Goal: Task Accomplishment & Management: Complete application form

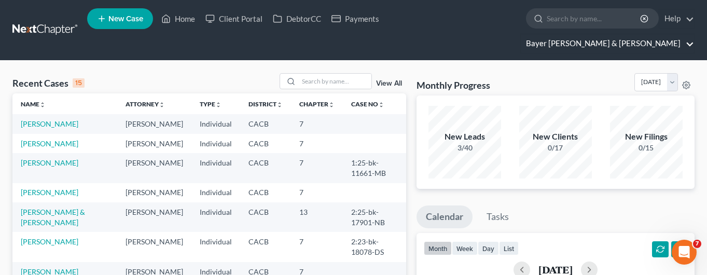
click at [616, 34] on link "Bayer [PERSON_NAME] & [PERSON_NAME]" at bounding box center [607, 43] width 173 height 19
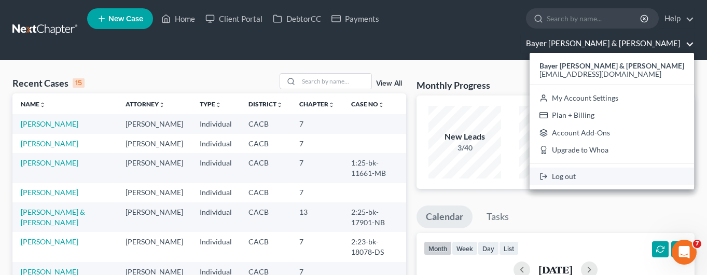
click at [619, 168] on link "Log out" at bounding box center [612, 177] width 164 height 18
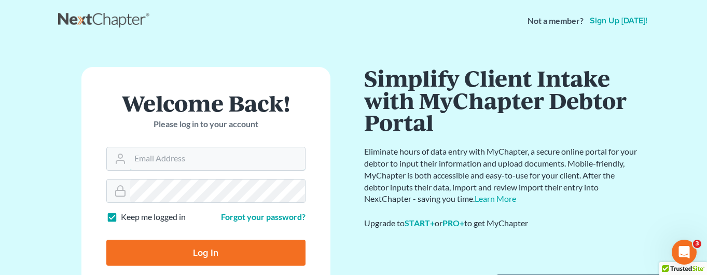
type input "[EMAIL_ADDRESS][DOMAIN_NAME]"
click at [201, 260] on input "Log In" at bounding box center [205, 253] width 199 height 26
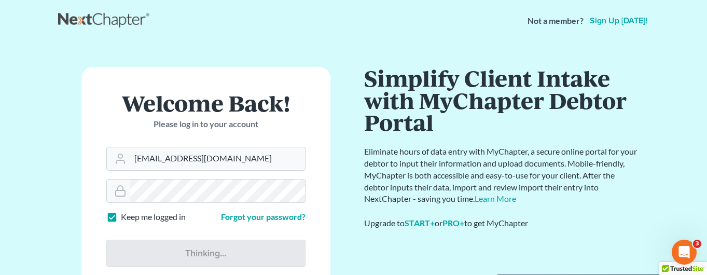
type input "Thinking..."
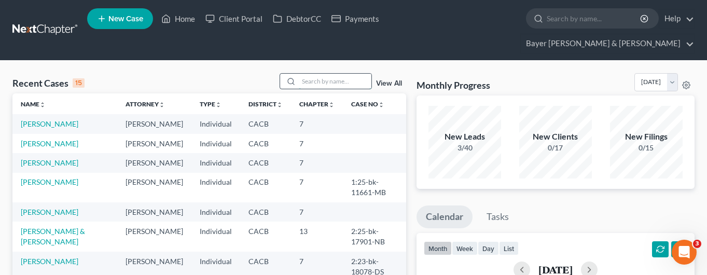
click at [340, 74] on input "search" at bounding box center [335, 81] width 73 height 15
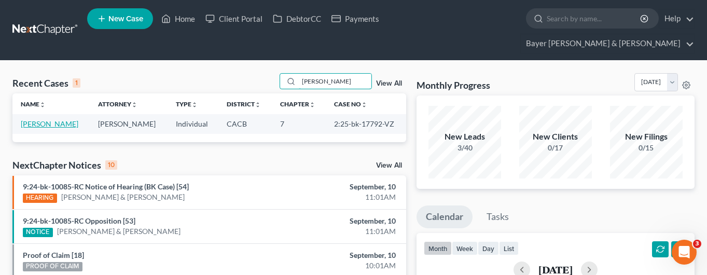
type input "walsh"
click at [48, 119] on link "Walsh, Glen" at bounding box center [50, 123] width 58 height 9
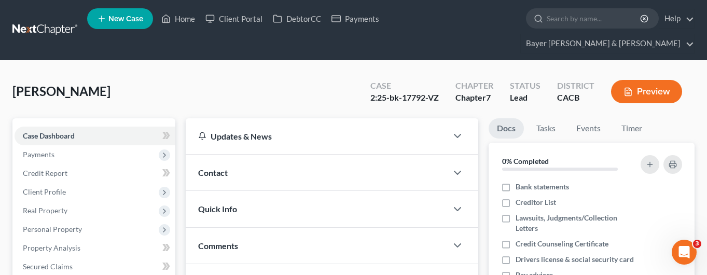
click at [692, 77] on div "Preview" at bounding box center [649, 92] width 92 height 31
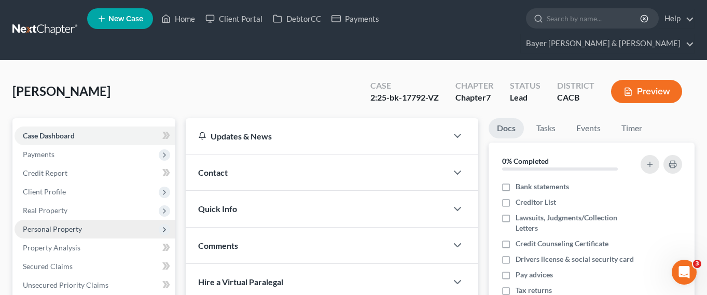
click at [68, 225] on span "Personal Property" at bounding box center [52, 229] width 59 height 9
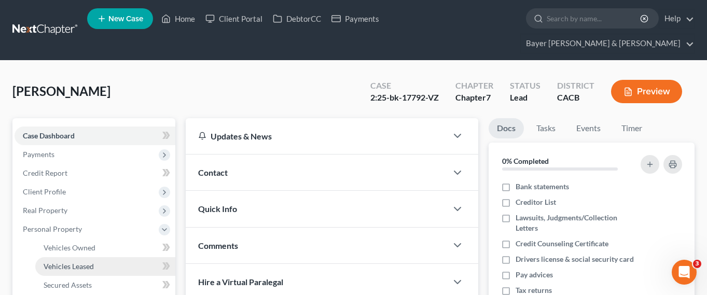
scroll to position [156, 0]
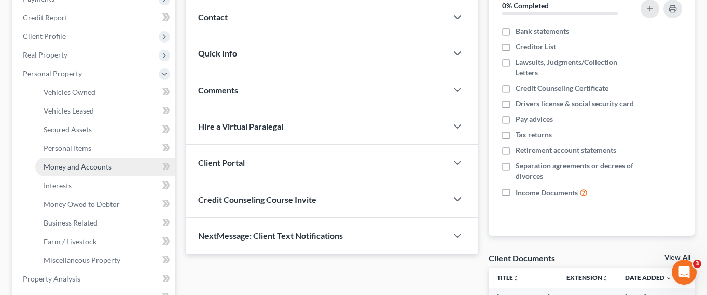
click at [98, 158] on link "Money and Accounts" at bounding box center [105, 167] width 140 height 19
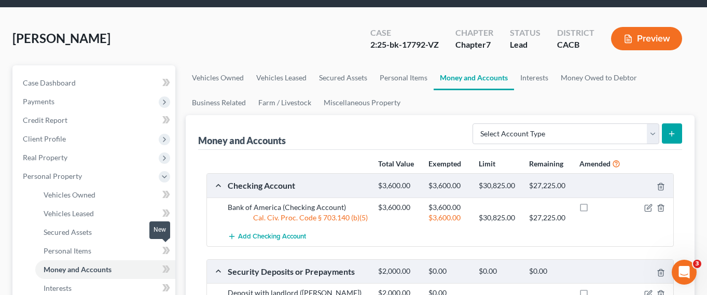
scroll to position [104, 0]
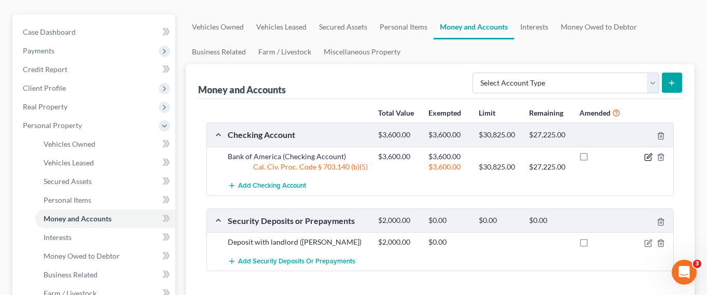
click at [647, 153] on icon "button" at bounding box center [648, 157] width 8 height 8
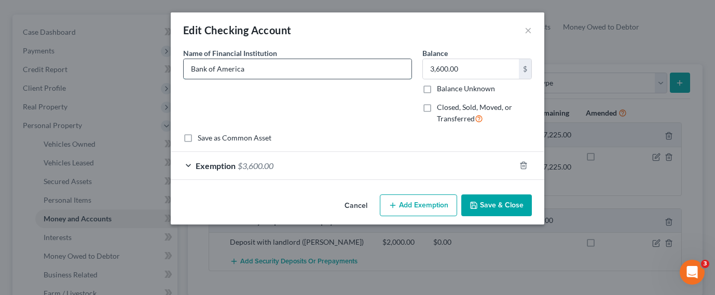
click at [190, 68] on input "Bank of America" at bounding box center [298, 69] width 228 height 20
type input "Merrill/Bank of America"
click at [505, 203] on button "Save & Close" at bounding box center [496, 205] width 71 height 22
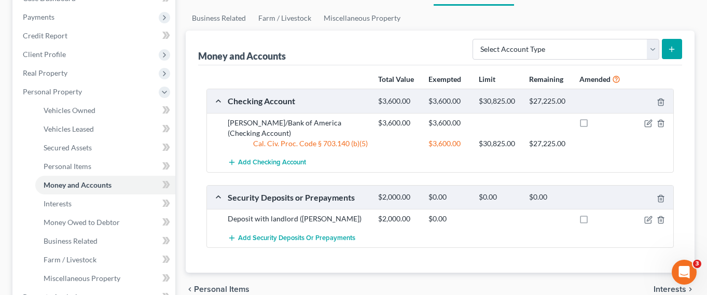
scroll to position [156, 0]
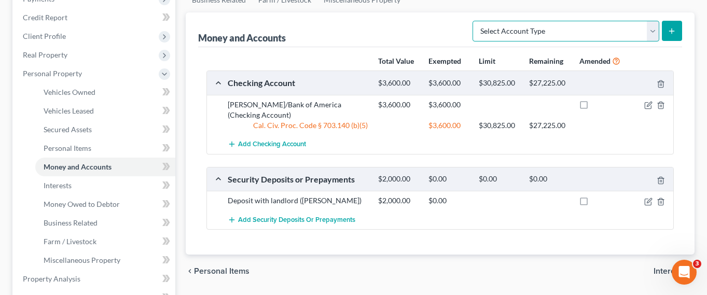
click at [656, 21] on select "Select Account Type Brokerage Cash on Hand Certificates of Deposit Checking Acc…" at bounding box center [565, 31] width 187 height 21
select select "checking"
click at [475, 21] on select "Select Account Type Brokerage Cash on Hand Certificates of Deposit Checking Acc…" at bounding box center [565, 31] width 187 height 21
click at [669, 21] on button "submit" at bounding box center [672, 31] width 20 height 20
click at [675, 27] on icon "submit" at bounding box center [671, 31] width 8 height 8
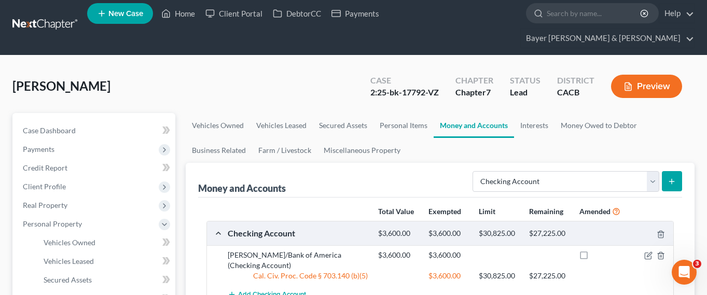
scroll to position [0, 0]
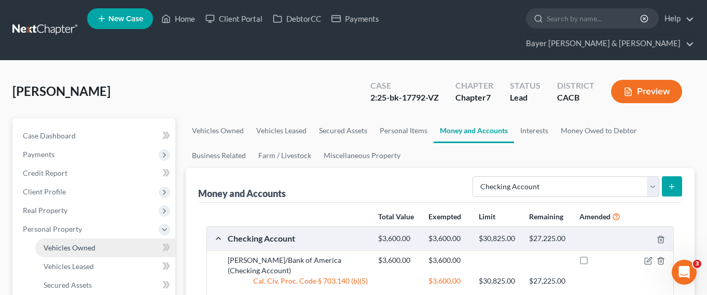
click at [92, 243] on span "Vehicles Owned" at bounding box center [70, 247] width 52 height 9
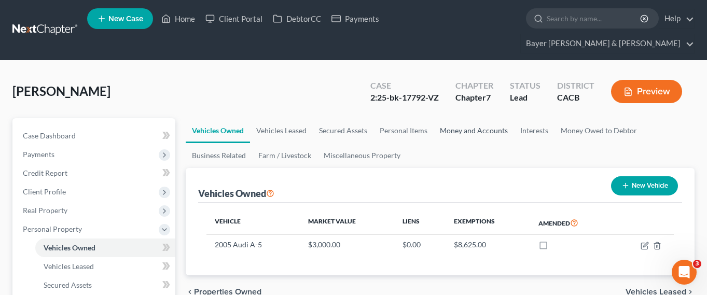
click at [484, 118] on link "Money and Accounts" at bounding box center [474, 130] width 80 height 25
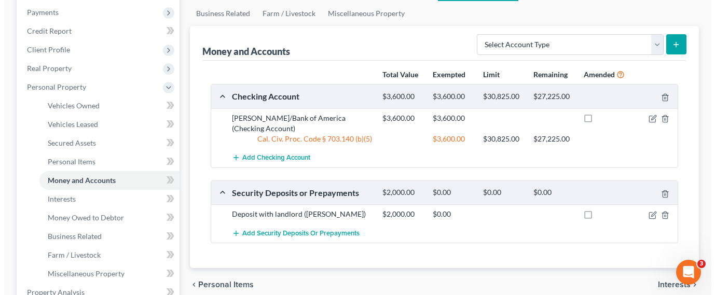
scroll to position [104, 0]
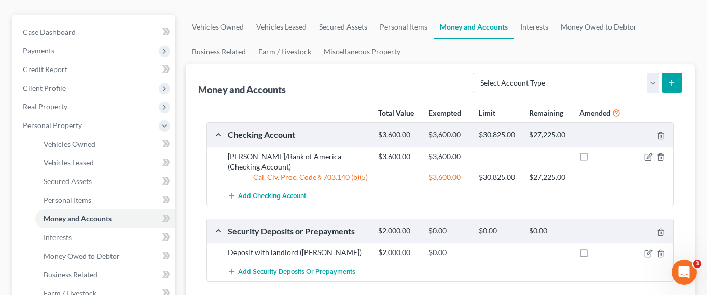
click at [656, 37] on ul "Vehicles Owned Vehicles Leased Secured Assets Personal Items Money and Accounts…" at bounding box center [440, 40] width 509 height 50
click at [653, 73] on select "Select Account Type Brokerage Cash on Hand Certificates of Deposit Checking Acc…" at bounding box center [565, 83] width 187 height 21
select select "checking"
click at [475, 73] on select "Select Account Type Brokerage Cash on Hand Certificates of Deposit Checking Acc…" at bounding box center [565, 83] width 187 height 21
click at [671, 73] on button "submit" at bounding box center [672, 83] width 20 height 20
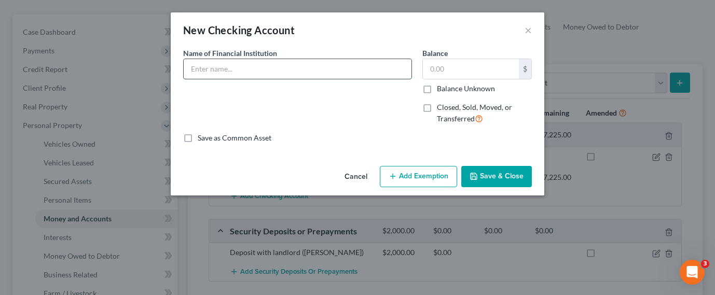
click at [232, 67] on input "text" at bounding box center [298, 69] width 228 height 20
type input "Kinecta"
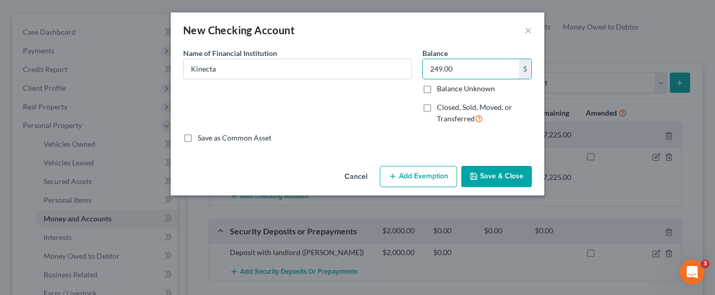
type input "249.00"
click at [424, 175] on button "Add Exemption" at bounding box center [418, 177] width 77 height 22
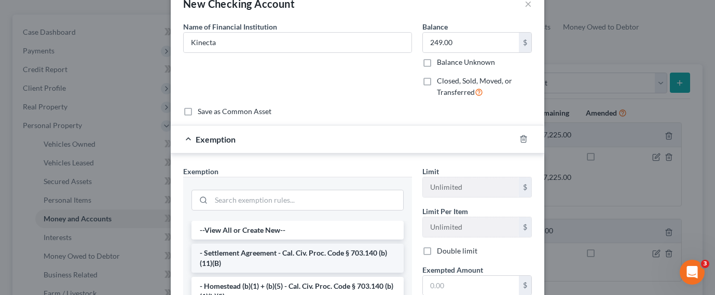
scroll to position [52, 0]
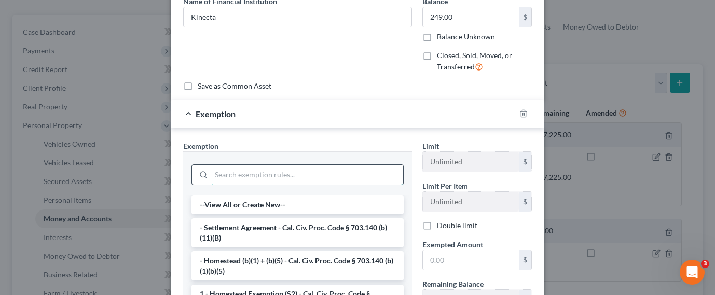
click at [308, 180] on input "search" at bounding box center [307, 175] width 192 height 20
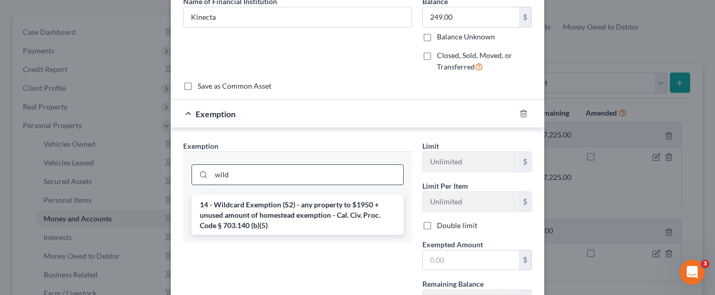
type input "wild"
click at [316, 211] on li "14 - Wildcard Exemption (S2) - any property to $1950 + unused amount of homeste…" at bounding box center [297, 215] width 212 height 39
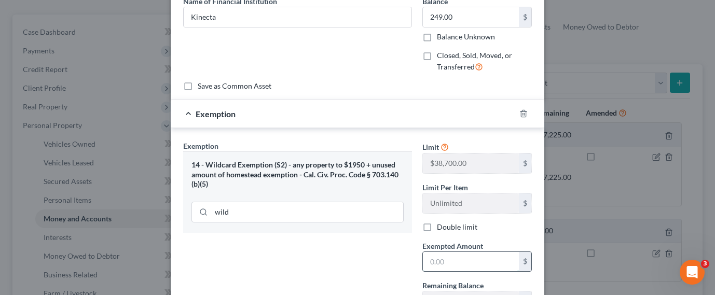
click at [453, 261] on input "text" at bounding box center [471, 262] width 96 height 20
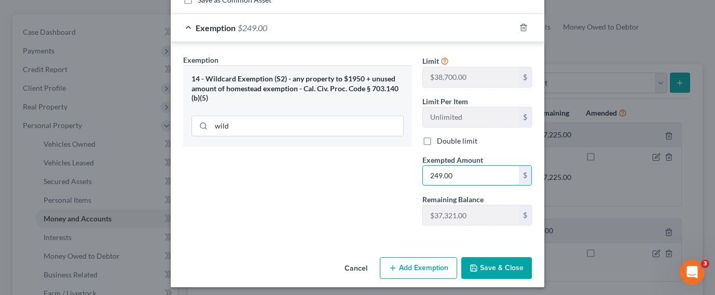
scroll to position [143, 0]
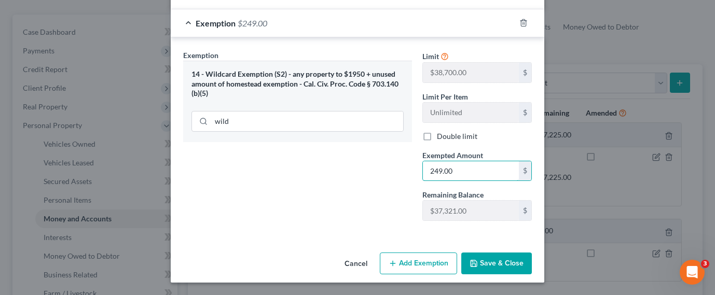
type input "249.00"
click at [508, 262] on button "Save & Close" at bounding box center [496, 264] width 71 height 22
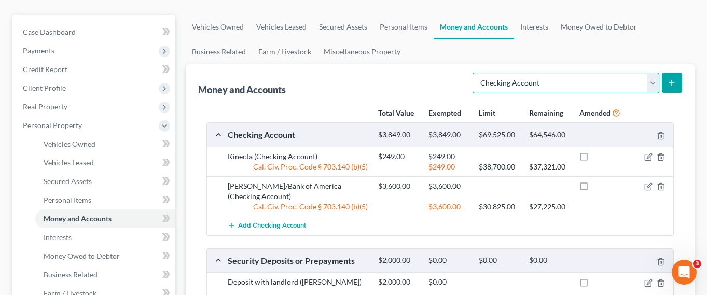
click at [656, 73] on select "Select Account Type Brokerage Cash on Hand Certificates of Deposit Checking Acc…" at bounding box center [565, 83] width 187 height 21
click at [475, 73] on select "Select Account Type Brokerage Cash on Hand Certificates of Deposit Checking Acc…" at bounding box center [565, 83] width 187 height 21
click at [670, 79] on icon "submit" at bounding box center [671, 83] width 8 height 8
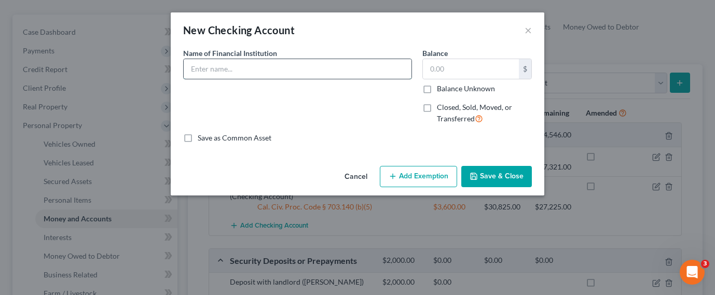
click at [309, 68] on input "text" at bounding box center [298, 69] width 228 height 20
type input "Southland Credit Union"
type input "835.00"
click at [421, 182] on button "Add Exemption" at bounding box center [418, 177] width 77 height 22
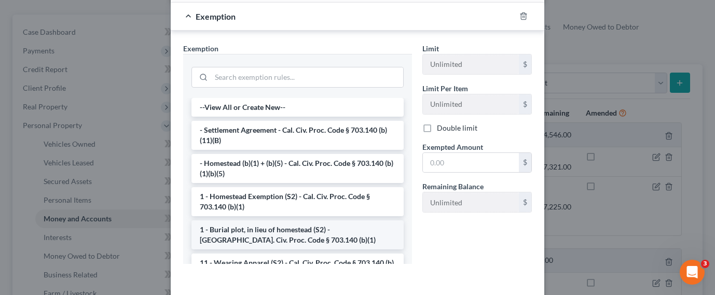
scroll to position [156, 0]
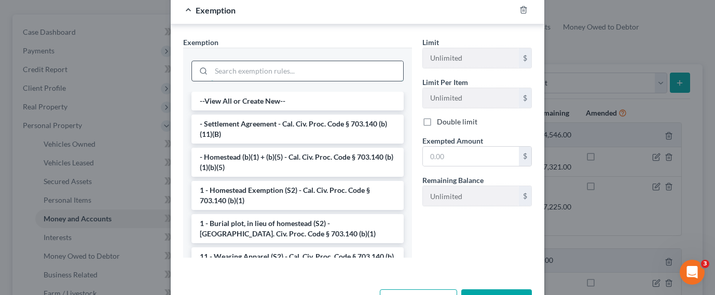
click at [295, 71] on input "search" at bounding box center [307, 71] width 192 height 20
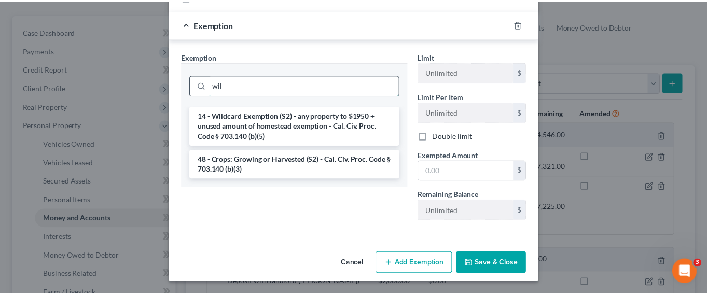
scroll to position [141, 0]
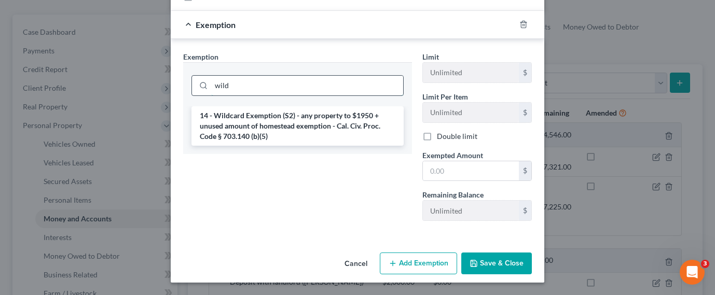
type input "wild"
click at [297, 126] on li "14 - Wildcard Exemption (S2) - any property to $1950 + unused amount of homeste…" at bounding box center [297, 125] width 212 height 39
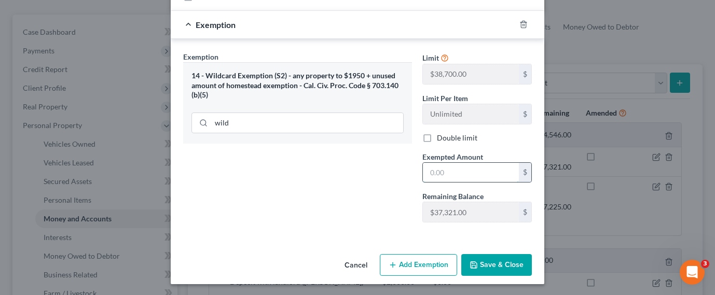
click at [462, 179] on input "text" at bounding box center [471, 173] width 96 height 20
type input "835.00"
click at [492, 263] on button "Save & Close" at bounding box center [496, 265] width 71 height 22
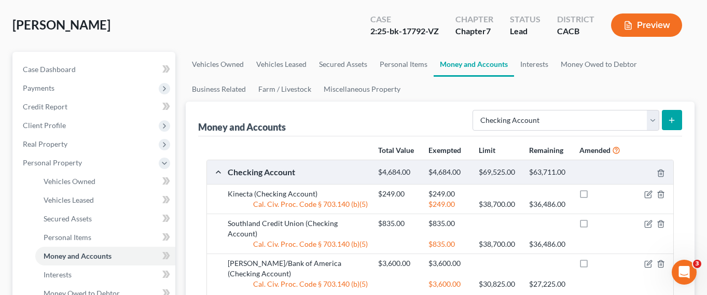
scroll to position [52, 0]
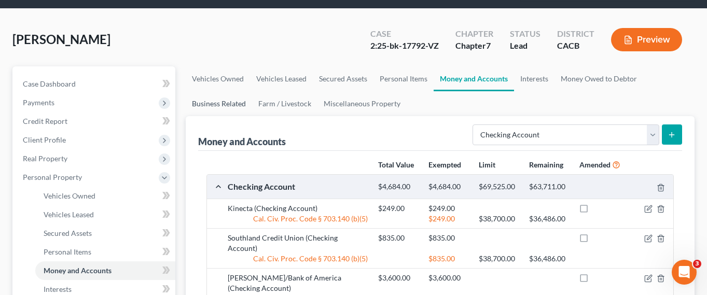
click at [216, 91] on link "Business Related" at bounding box center [219, 103] width 66 height 25
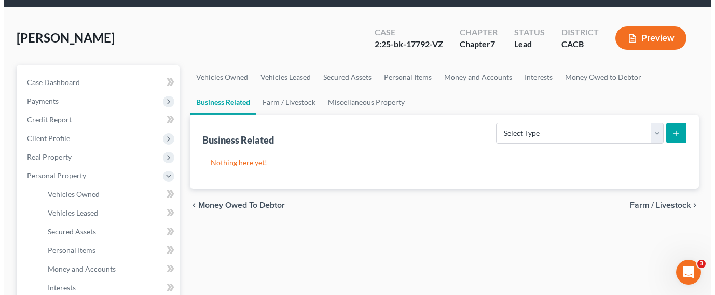
scroll to position [156, 0]
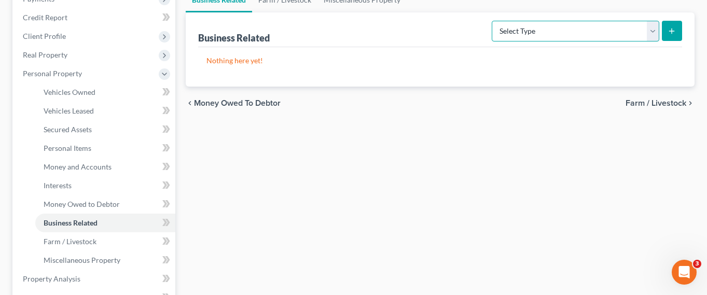
click at [653, 21] on select "Select Type Customer Lists Franchises Inventory Licenses Machinery Office Equip…" at bounding box center [576, 31] width 168 height 21
select select "other_business_related_property_not_listed"
click at [492, 21] on select "Select Type Customer Lists Franchises Inventory Licenses Machinery Office Equip…" at bounding box center [576, 31] width 168 height 21
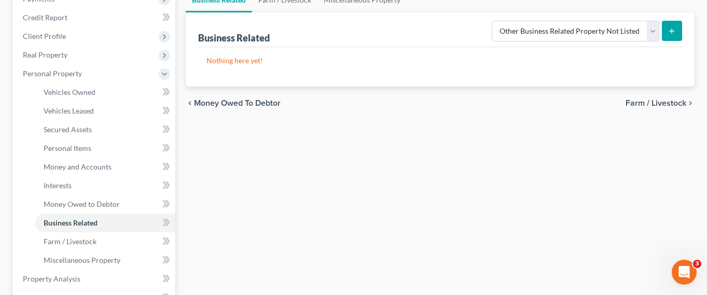
click at [678, 21] on button "submit" at bounding box center [672, 31] width 20 height 20
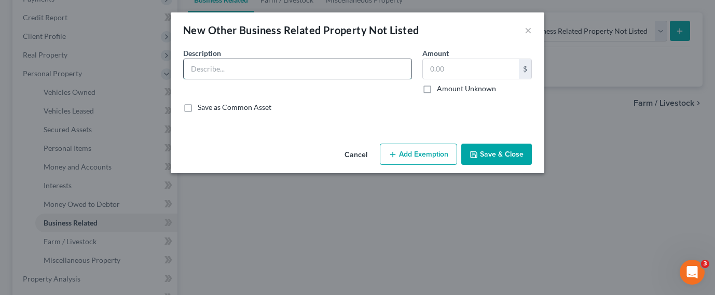
click at [283, 61] on input "text" at bounding box center [298, 69] width 228 height 20
type input "Debtor is the owner of Glenice Auto LLC. It has never conducted business . The …"
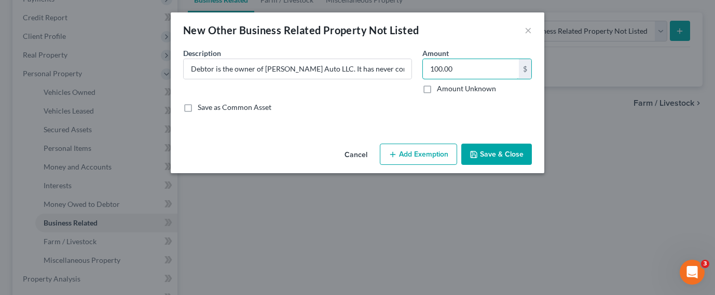
type input "100.00"
click at [437, 157] on button "Add Exemption" at bounding box center [418, 155] width 77 height 22
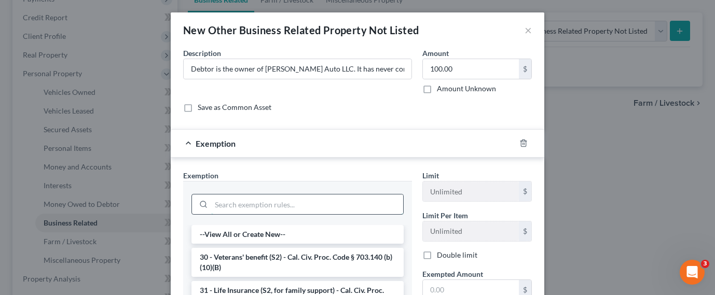
click at [317, 204] on input "search" at bounding box center [307, 204] width 192 height 20
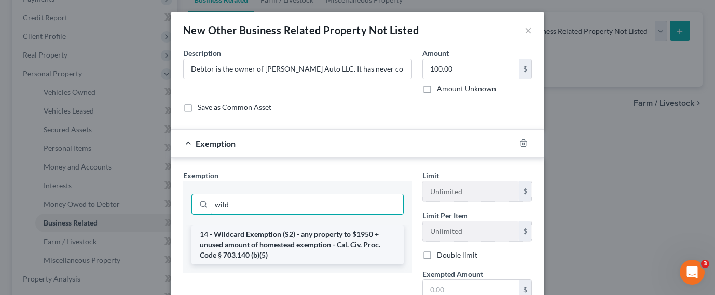
type input "wild"
click at [333, 245] on li "14 - Wildcard Exemption (S2) - any property to $1950 + unused amount of homeste…" at bounding box center [297, 244] width 212 height 39
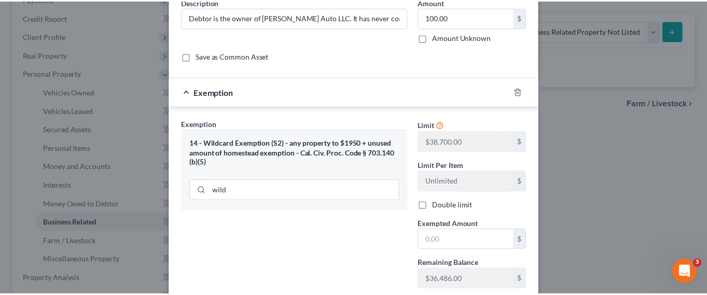
scroll to position [120, 0]
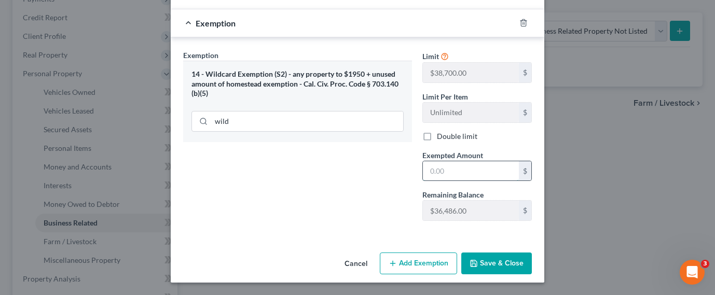
click at [448, 172] on input "text" at bounding box center [471, 171] width 96 height 20
type input "100.00"
drag, startPoint x: 483, startPoint y: 265, endPoint x: 471, endPoint y: 265, distance: 11.9
click at [483, 265] on button "Save & Close" at bounding box center [496, 264] width 71 height 22
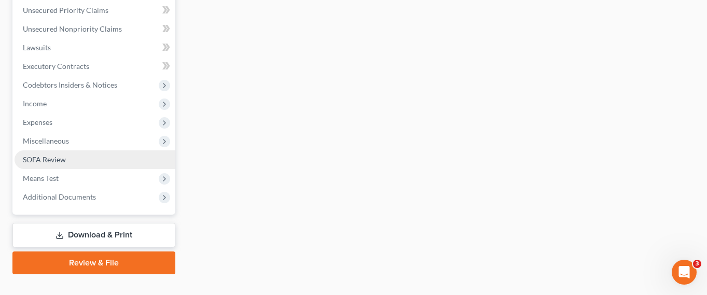
click at [122, 150] on link "SOFA Review" at bounding box center [95, 159] width 161 height 19
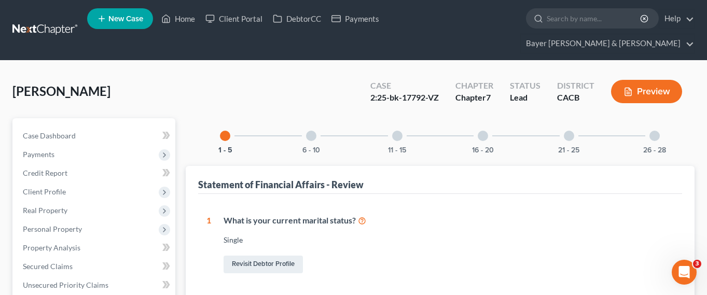
click at [653, 131] on div at bounding box center [654, 136] width 10 height 10
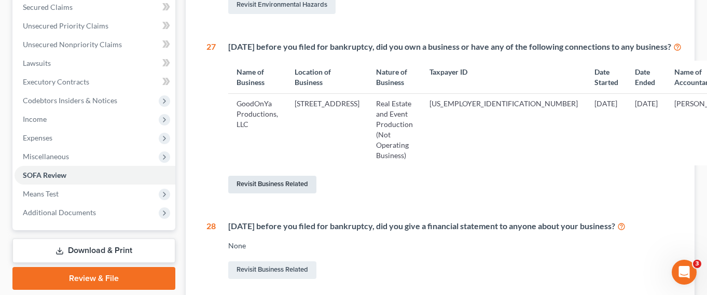
click at [290, 176] on link "Revisit Business Related" at bounding box center [272, 185] width 88 height 18
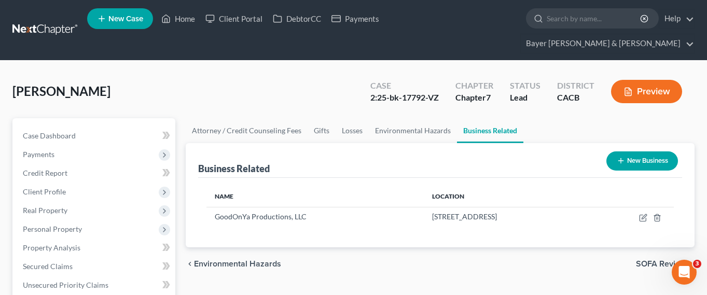
click at [646, 151] on button "New Business" at bounding box center [642, 160] width 72 height 19
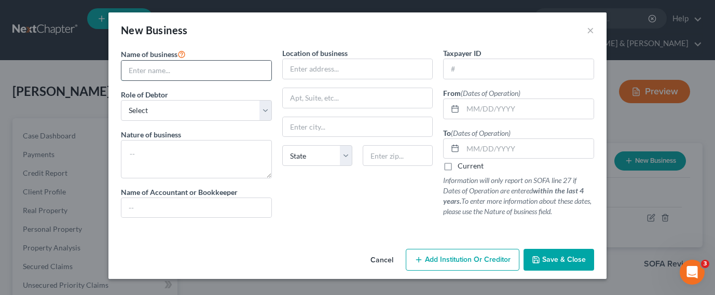
click at [225, 67] on input "text" at bounding box center [196, 71] width 150 height 20
type input "Glenice Auto LLC"
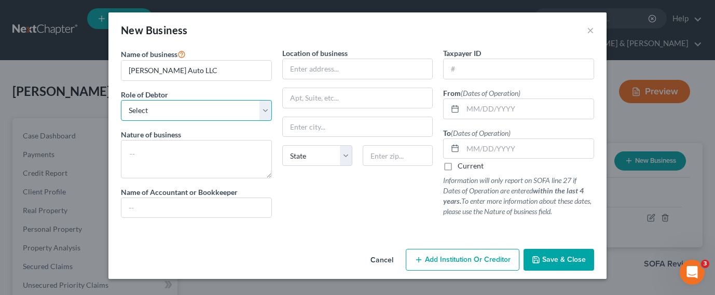
click at [198, 108] on select "Select A member of a limited liability company (LLC) or limited liability partn…" at bounding box center [196, 110] width 151 height 21
select select "sole_proprietor"
click at [121, 100] on select "Select A member of a limited liability company (LLC) or limited liability partn…" at bounding box center [196, 110] width 151 height 21
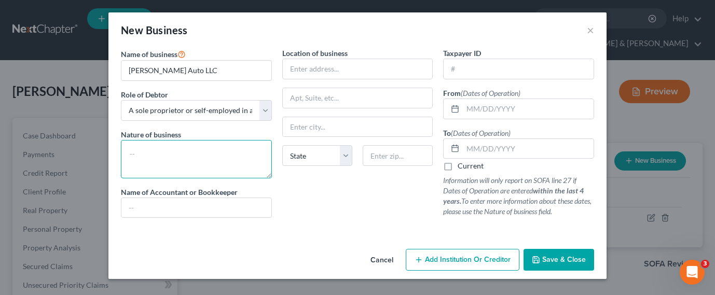
click at [176, 144] on textarea at bounding box center [196, 159] width 151 height 38
click at [548, 263] on span "Save & Close" at bounding box center [564, 259] width 44 height 9
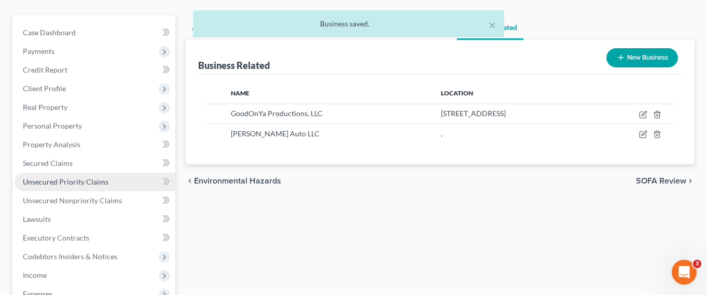
scroll to position [104, 0]
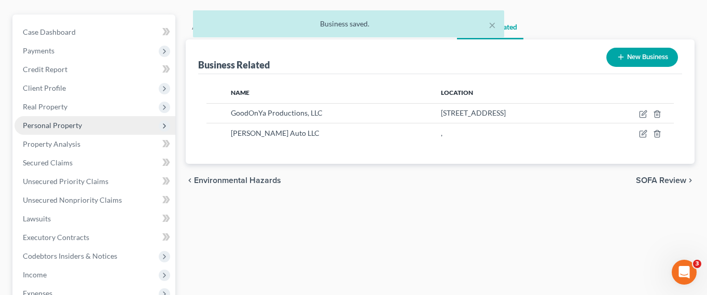
click at [94, 116] on span "Personal Property" at bounding box center [95, 125] width 161 height 19
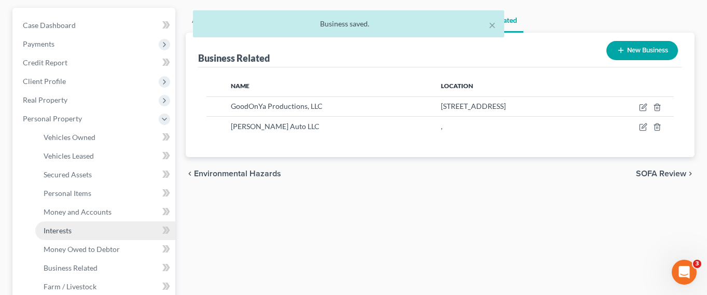
scroll to position [156, 0]
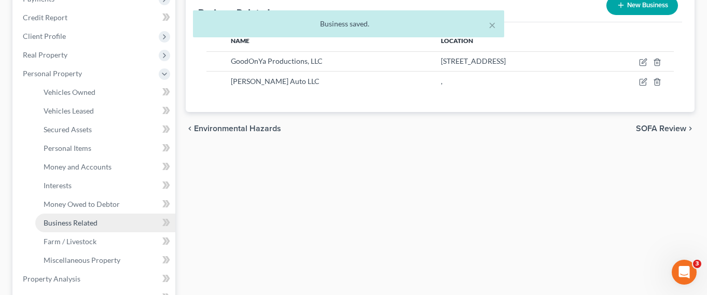
click at [101, 214] on link "Business Related" at bounding box center [105, 223] width 140 height 19
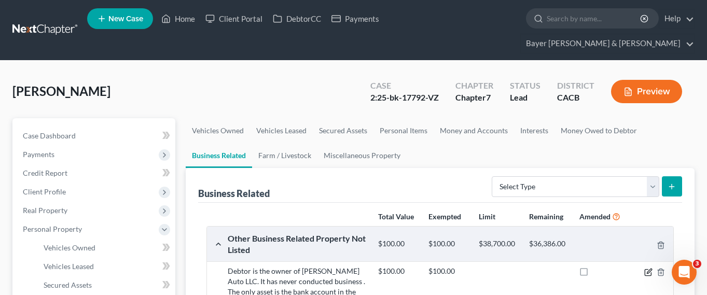
click at [649, 268] on icon "button" at bounding box center [648, 272] width 8 height 8
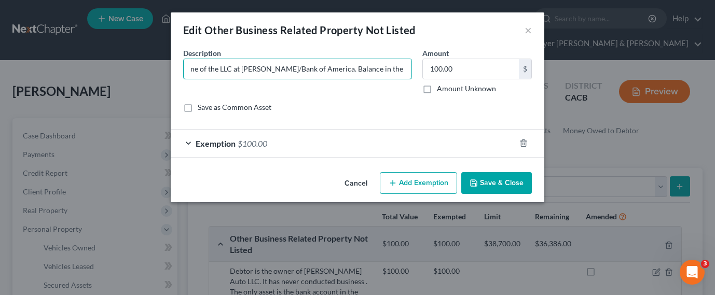
scroll to position [0, 505]
drag, startPoint x: 191, startPoint y: 68, endPoint x: 414, endPoint y: 87, distance: 223.3
click at [414, 87] on div "Description * Debtor is the owner of Glenice Auto LLC. It has never conducted b…" at bounding box center [297, 71] width 239 height 46
click at [357, 183] on button "Cancel" at bounding box center [355, 183] width 39 height 21
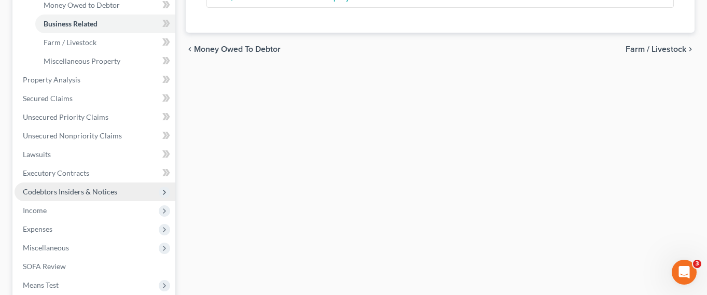
scroll to position [415, 0]
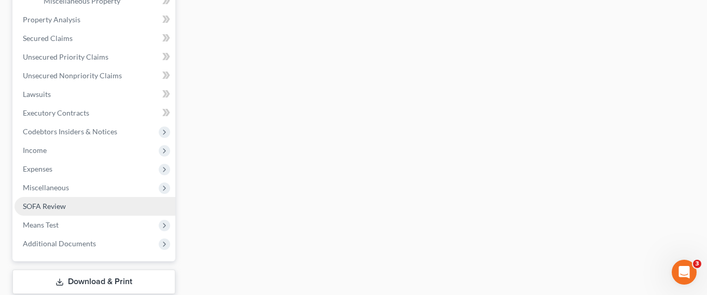
click at [85, 197] on link "SOFA Review" at bounding box center [95, 206] width 161 height 19
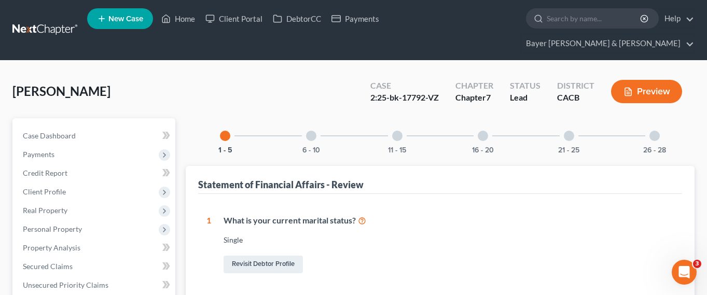
click at [656, 131] on div at bounding box center [654, 136] width 10 height 10
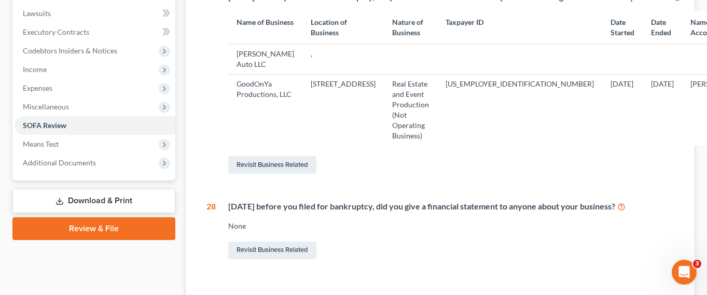
scroll to position [254, 0]
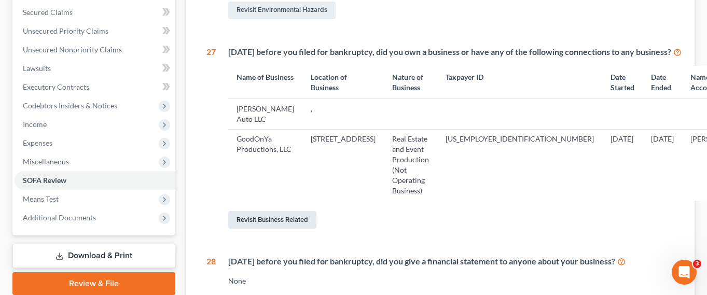
click at [284, 211] on link "Revisit Business Related" at bounding box center [272, 220] width 88 height 18
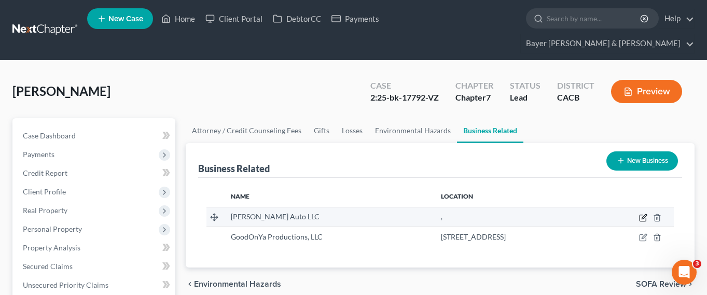
click at [642, 215] on icon "button" at bounding box center [642, 218] width 6 height 6
select select "sole_proprietor"
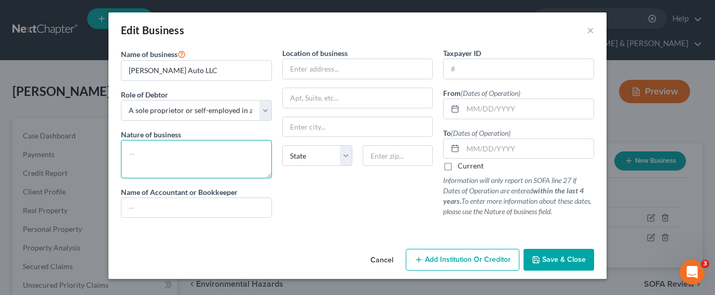
click at [204, 151] on textarea at bounding box center [196, 159] width 151 height 38
paste textarea "Debtor is the owner of Glenice Auto LLC. It has never conducted business . The …"
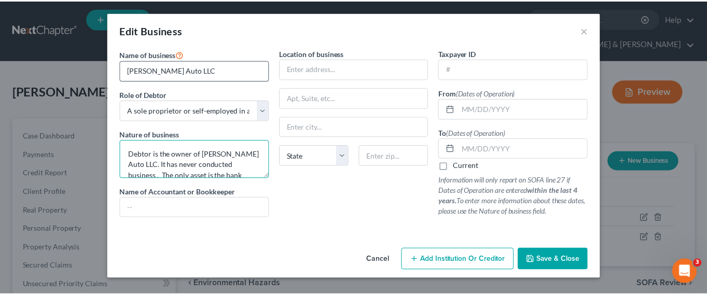
scroll to position [35, 0]
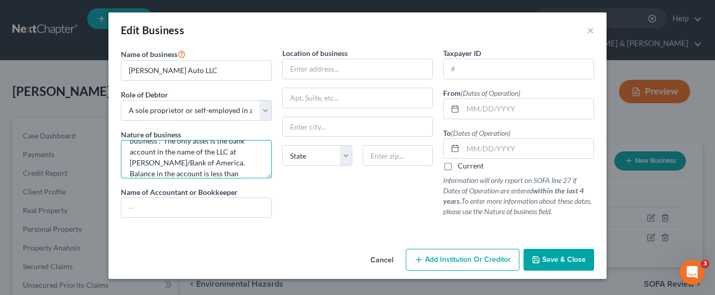
type textarea "Debtor is the owner of Glenice Auto LLC. It has never conducted business . The …"
click at [558, 262] on span "Save & Close" at bounding box center [564, 259] width 44 height 9
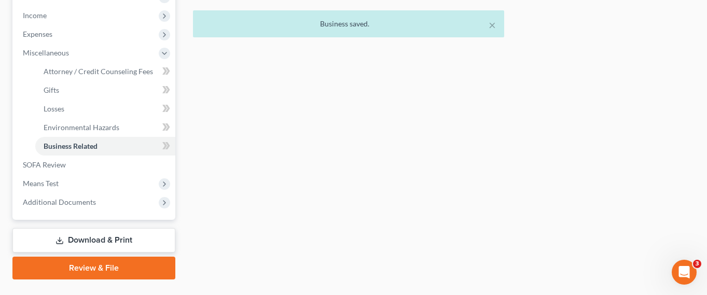
click at [113, 230] on link "Download & Print" at bounding box center [93, 240] width 163 height 24
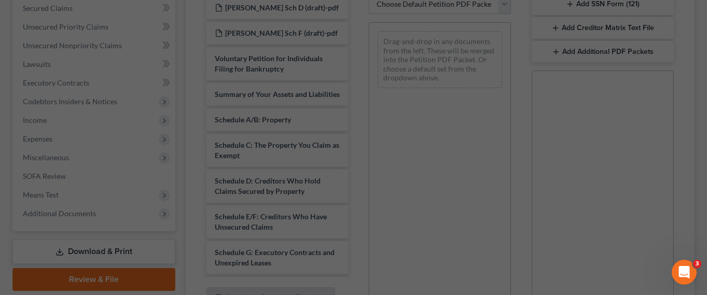
scroll to position [259, 0]
drag, startPoint x: 294, startPoint y: 112, endPoint x: 433, endPoint y: 53, distance: 150.8
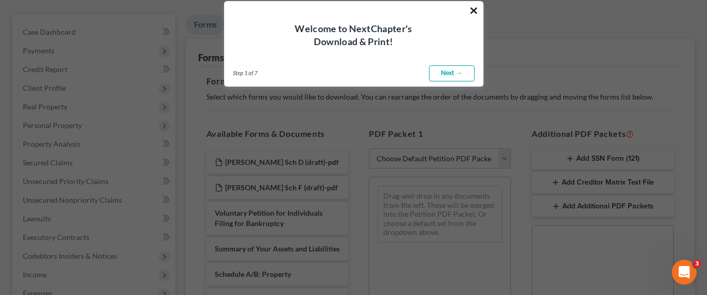
click at [470, 10] on button "×" at bounding box center [474, 10] width 10 height 17
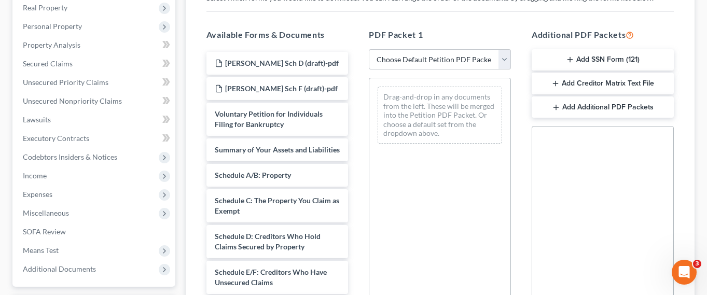
scroll to position [207, 0]
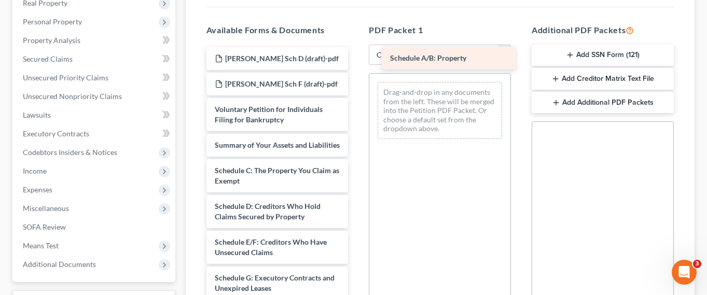
drag, startPoint x: 280, startPoint y: 164, endPoint x: 455, endPoint y: 59, distance: 204.5
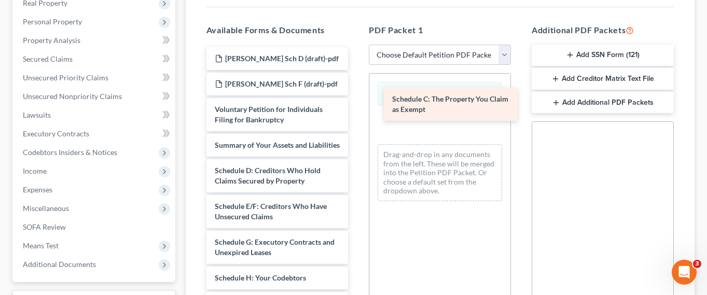
drag, startPoint x: 267, startPoint y: 168, endPoint x: 429, endPoint y: 109, distance: 172.1
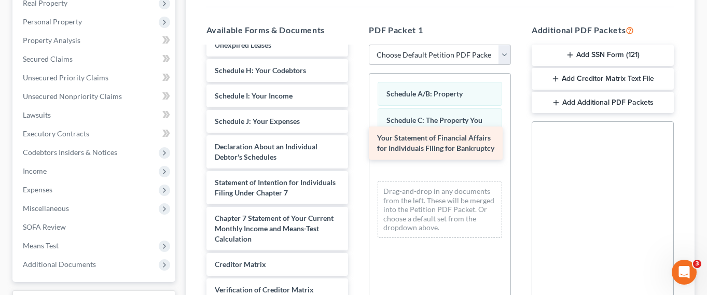
drag, startPoint x: 296, startPoint y: 186, endPoint x: 458, endPoint y: 149, distance: 166.3
click at [357, 149] on div "Your Statement of Financial Affairs for Individuals Filing for Bankruptcy Walsh…" at bounding box center [277, 106] width 159 height 533
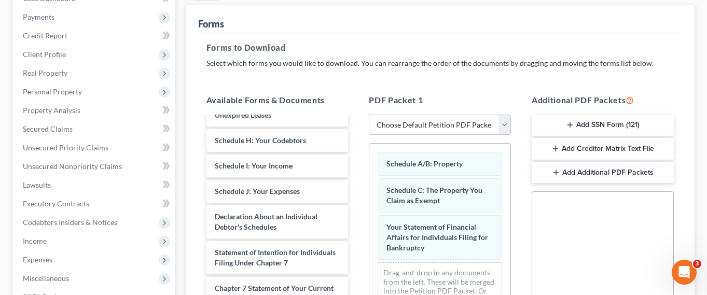
scroll to position [52, 0]
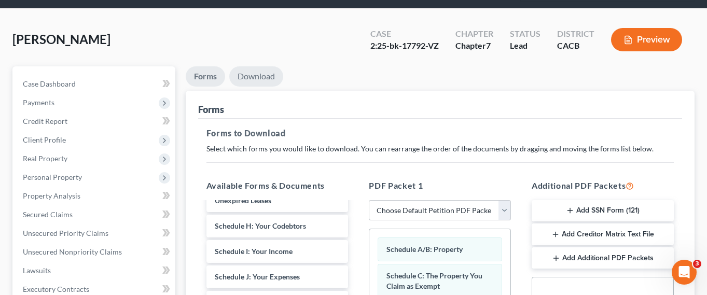
click at [249, 66] on link "Download" at bounding box center [256, 76] width 54 height 20
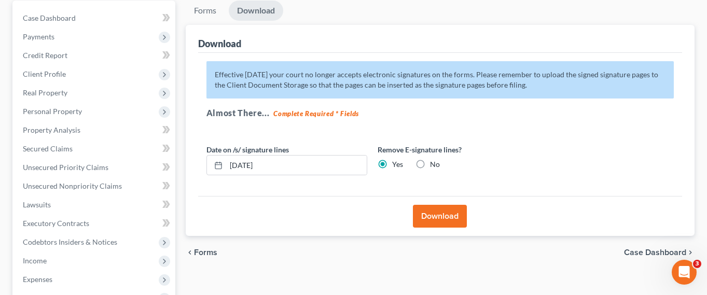
scroll to position [207, 0]
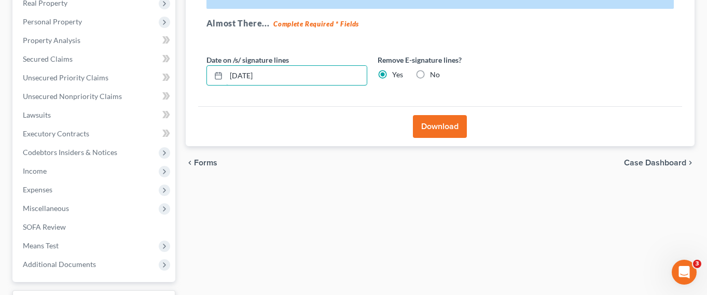
drag, startPoint x: 297, startPoint y: 51, endPoint x: 181, endPoint y: 47, distance: 115.7
click at [187, 44] on div "Download Effective 12/1/17 your court no longer accepts electronic signatures o…" at bounding box center [440, 41] width 509 height 212
click at [434, 115] on button "Download" at bounding box center [440, 126] width 54 height 23
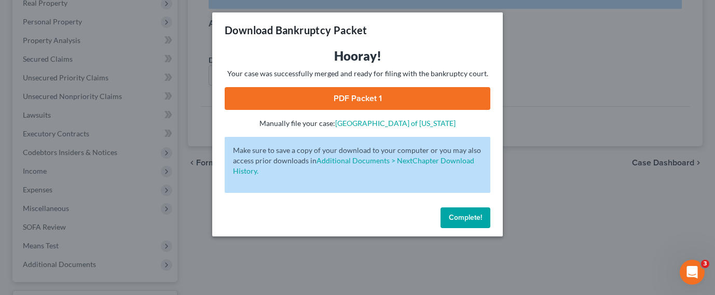
click at [311, 100] on link "PDF Packet 1" at bounding box center [358, 98] width 266 height 23
click at [462, 213] on span "Complete!" at bounding box center [465, 217] width 33 height 9
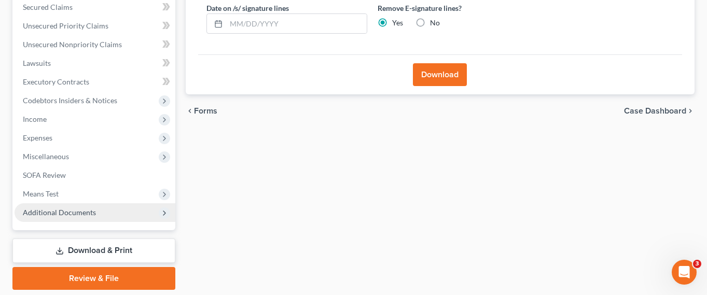
scroll to position [275, 0]
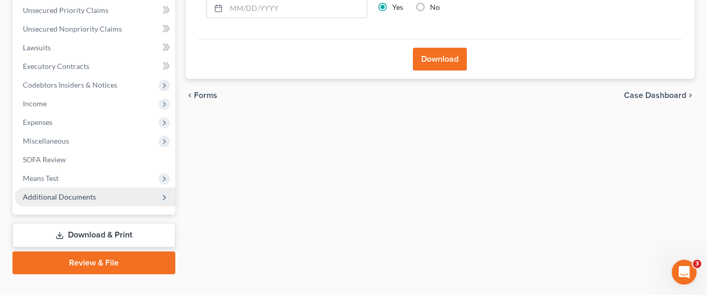
click at [106, 188] on span "Additional Documents" at bounding box center [95, 197] width 161 height 19
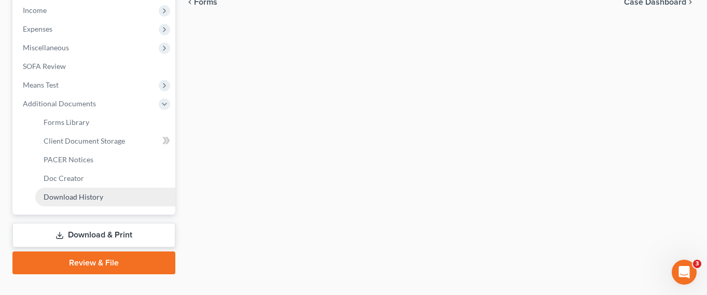
click at [116, 188] on link "Download History" at bounding box center [105, 197] width 140 height 19
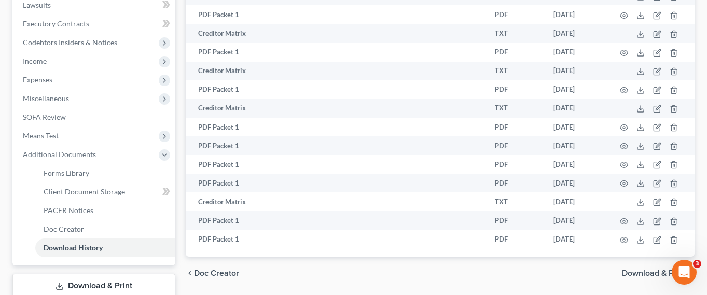
scroll to position [368, 0]
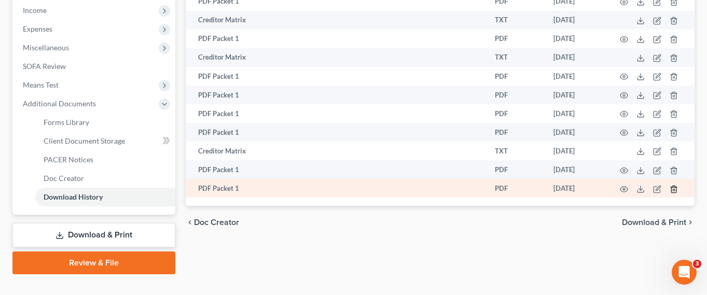
click at [674, 185] on icon "button" at bounding box center [674, 189] width 8 height 8
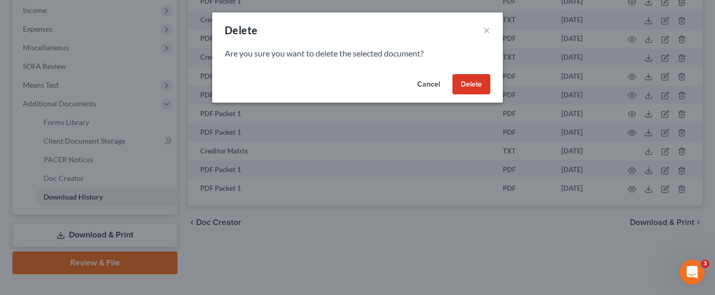
click at [471, 78] on button "Delete" at bounding box center [471, 84] width 38 height 21
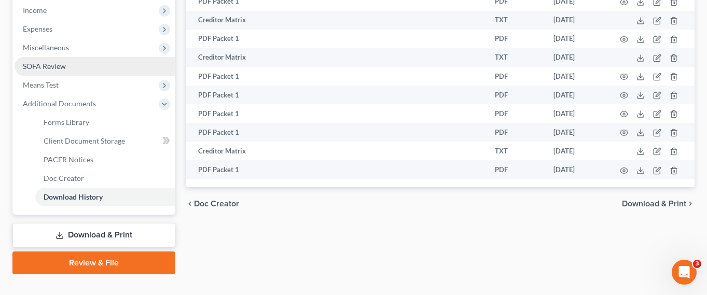
click at [87, 57] on link "SOFA Review" at bounding box center [95, 66] width 161 height 19
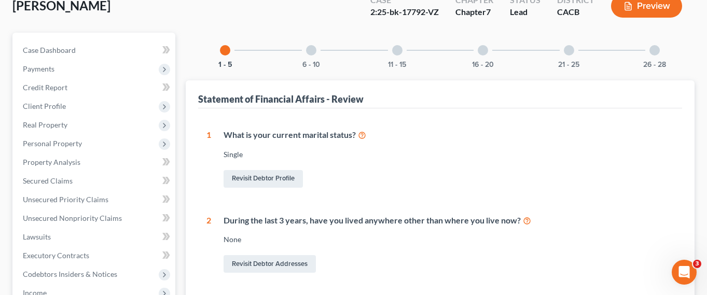
scroll to position [104, 0]
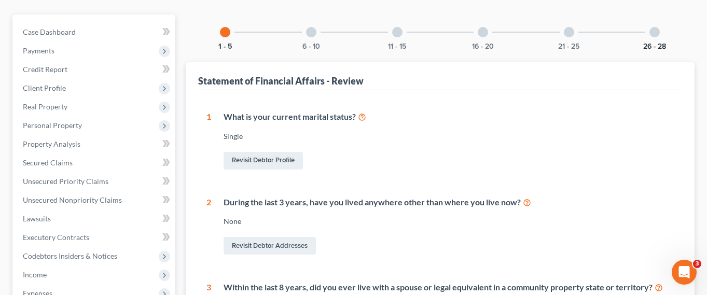
drag, startPoint x: 656, startPoint y: 17, endPoint x: 648, endPoint y: 31, distance: 15.3
click at [656, 27] on div at bounding box center [654, 32] width 10 height 10
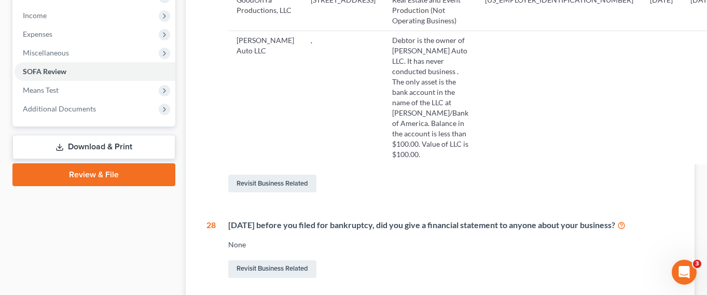
scroll to position [311, 0]
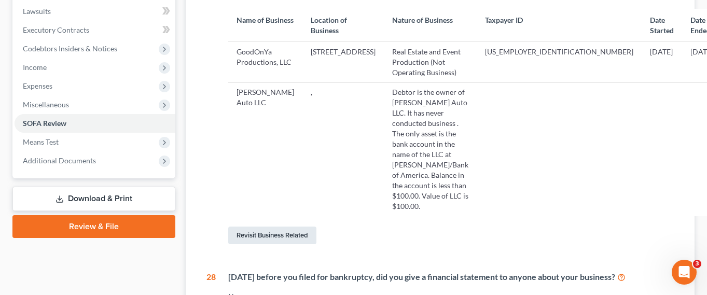
click at [282, 227] on link "Revisit Business Related" at bounding box center [272, 236] width 88 height 18
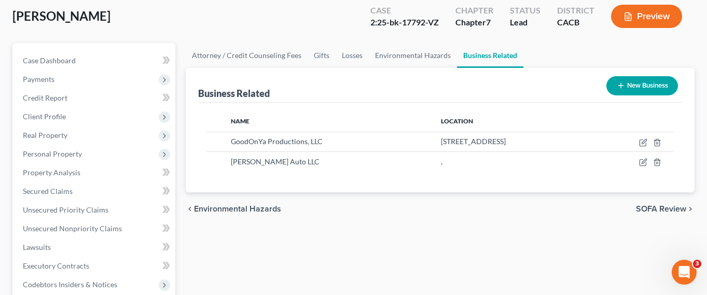
scroll to position [104, 0]
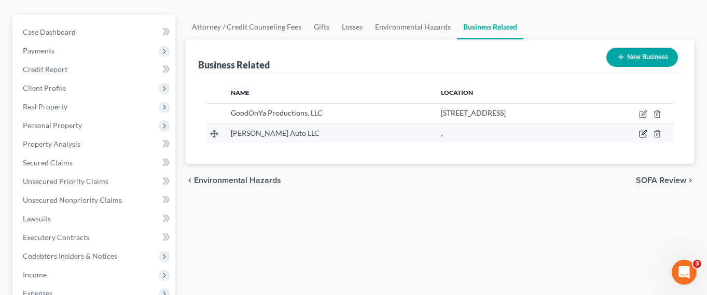
click at [644, 130] on icon "button" at bounding box center [643, 134] width 8 height 8
select select "sole_proprietor"
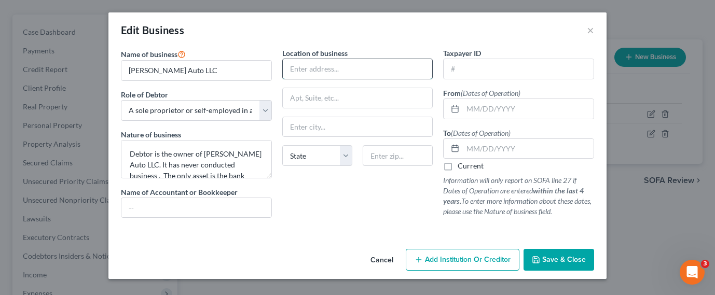
click at [346, 70] on input "text" at bounding box center [358, 69] width 150 height 20
type input "xxxx"
click at [531, 104] on input "text" at bounding box center [528, 109] width 131 height 20
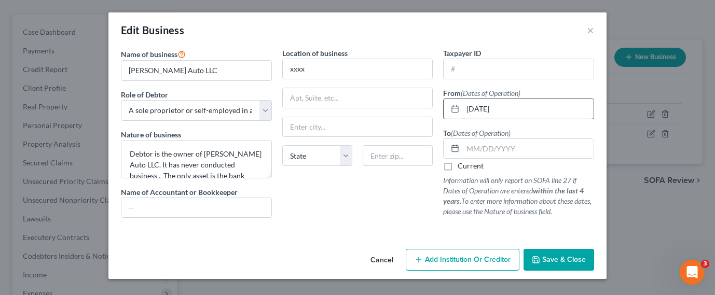
type input "01/01/2025"
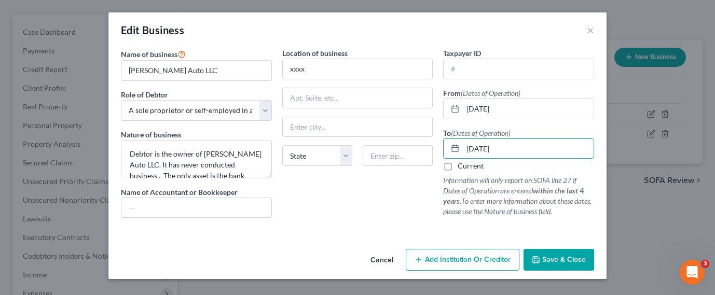
type input "01/16/2025"
click at [566, 261] on span "Save & Close" at bounding box center [564, 259] width 44 height 9
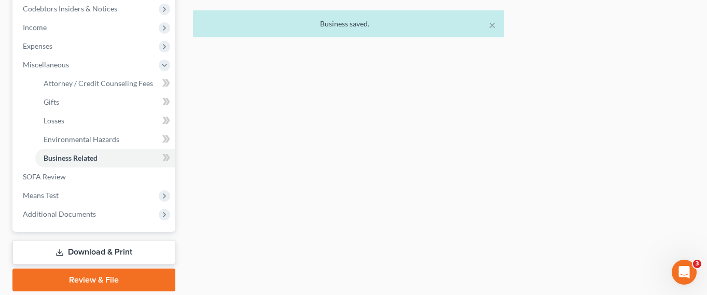
scroll to position [368, 0]
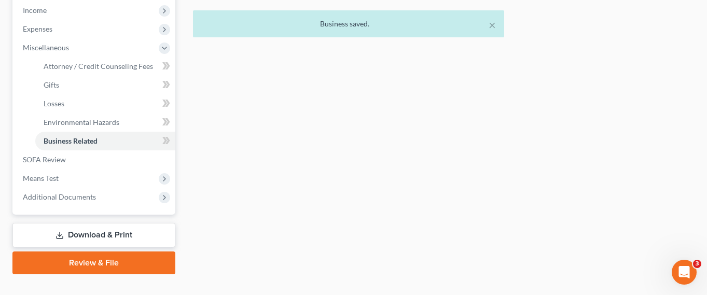
click at [121, 223] on link "Download & Print" at bounding box center [93, 235] width 163 height 24
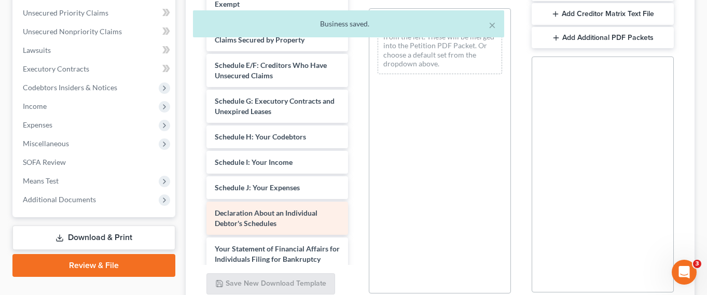
scroll to position [156, 0]
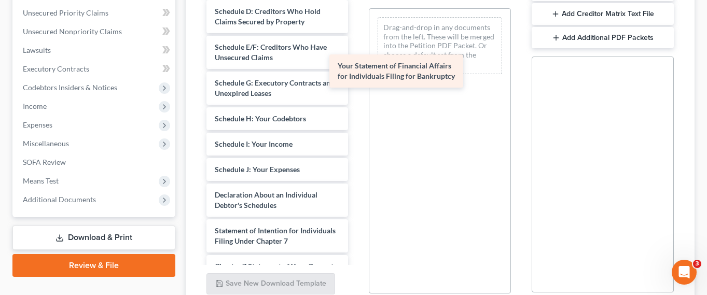
drag, startPoint x: 294, startPoint y: 222, endPoint x: 439, endPoint y: 53, distance: 222.5
click at [357, 56] on div "Your Statement of Financial Affairs for Individuals Filing for Bankruptcy Walsh…" at bounding box center [277, 124] width 159 height 594
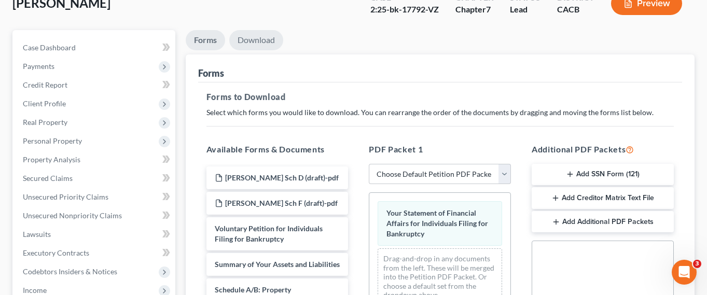
scroll to position [65, 0]
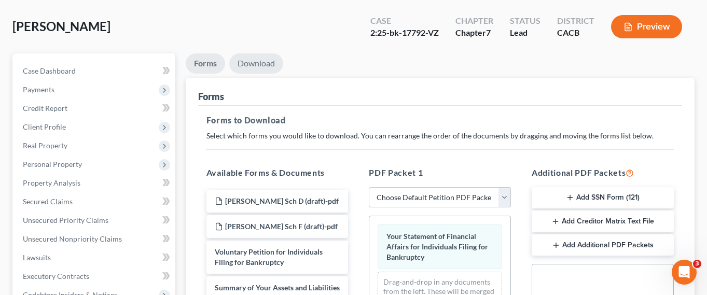
click at [257, 53] on link "Download" at bounding box center [256, 63] width 54 height 20
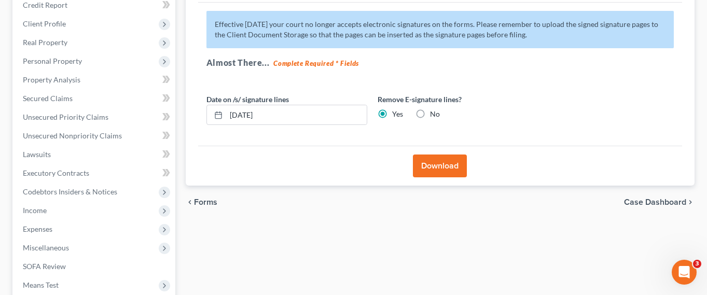
scroll to position [169, 0]
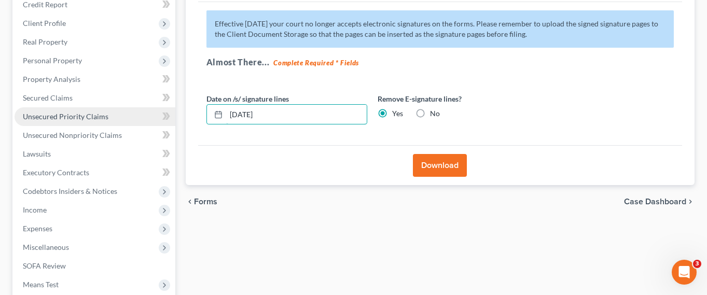
drag, startPoint x: 294, startPoint y: 96, endPoint x: 146, endPoint y: 93, distance: 148.4
click at [146, 93] on div "Petition Navigation Case Dashboard Payments Invoices Payments Payments Credit R…" at bounding box center [353, 165] width 692 height 431
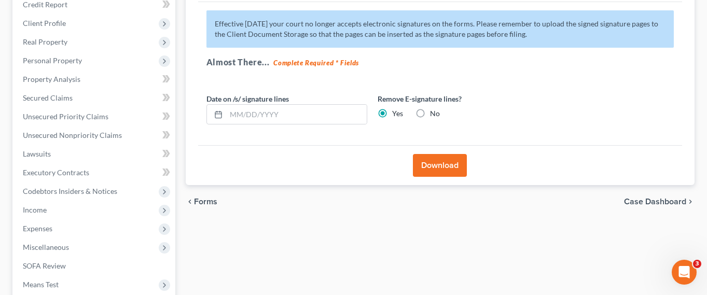
click at [423, 154] on button "Download" at bounding box center [440, 165] width 54 height 23
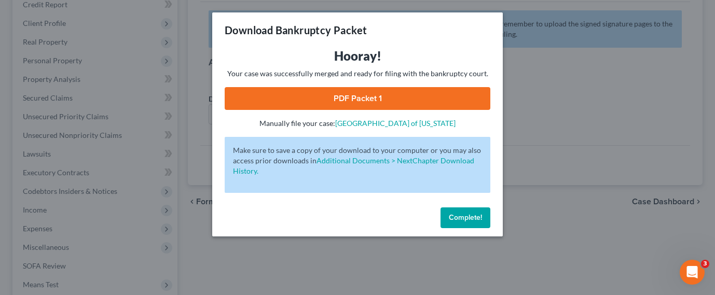
click at [414, 105] on link "PDF Packet 1" at bounding box center [358, 98] width 266 height 23
click at [471, 213] on span "Complete!" at bounding box center [465, 217] width 33 height 9
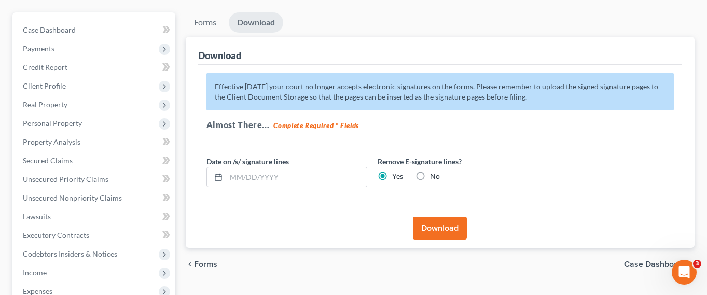
scroll to position [0, 0]
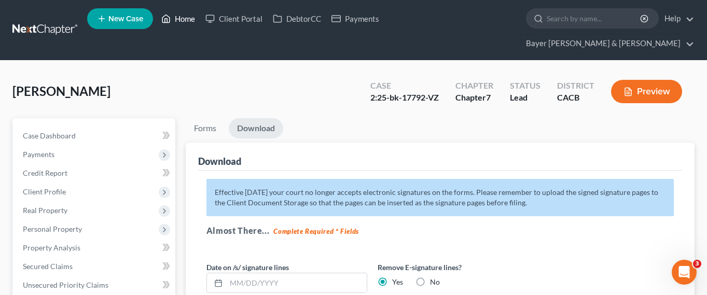
click at [182, 19] on link "Home" at bounding box center [178, 18] width 44 height 19
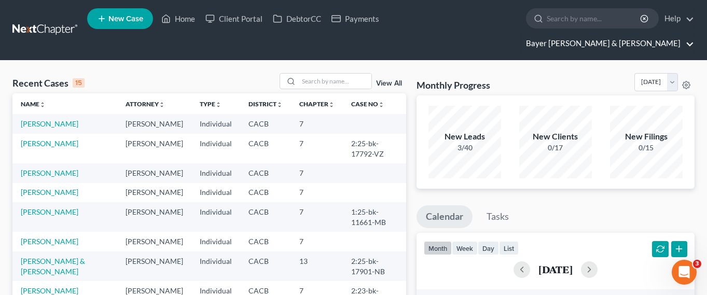
click at [632, 34] on link "Bayer Wishman & Leotta" at bounding box center [607, 43] width 173 height 19
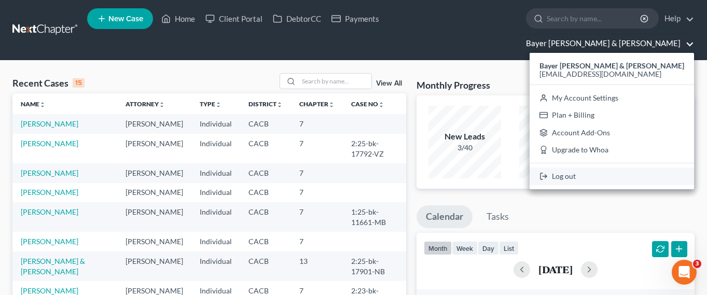
click at [635, 168] on link "Log out" at bounding box center [612, 177] width 164 height 18
